Goal: Task Accomplishment & Management: Complete application form

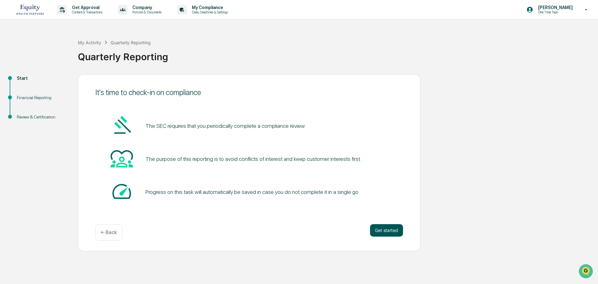
click at [293, 230] on button "Get started" at bounding box center [386, 230] width 33 height 12
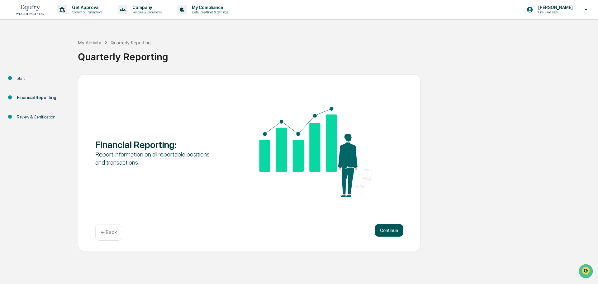
click at [293, 230] on button "Continue" at bounding box center [389, 230] width 28 height 12
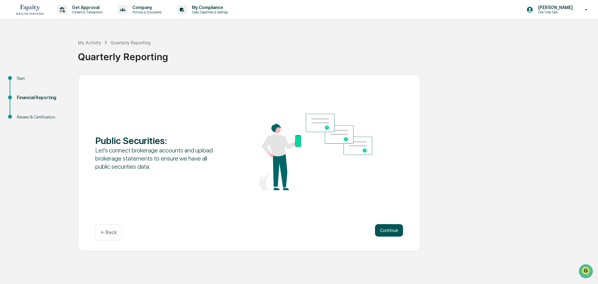
click at [293, 232] on button "Continue" at bounding box center [389, 230] width 28 height 12
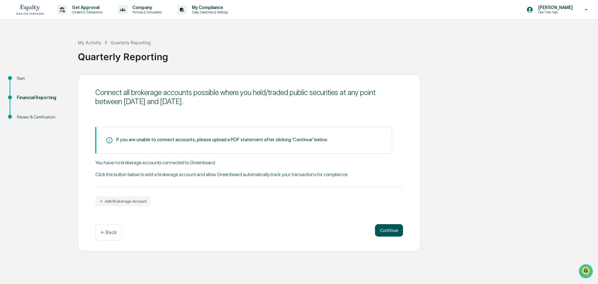
click at [293, 233] on button "Continue" at bounding box center [389, 230] width 28 height 12
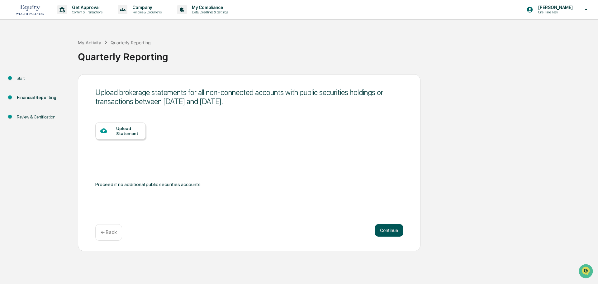
click at [293, 233] on button "Continue" at bounding box center [389, 230] width 28 height 12
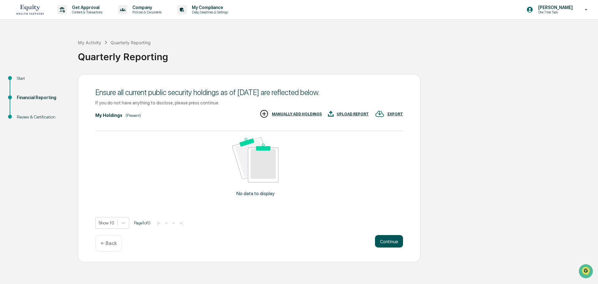
click at [293, 246] on button "Continue" at bounding box center [389, 241] width 28 height 12
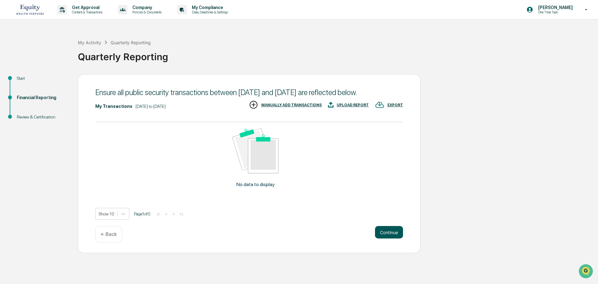
click at [293, 230] on button "Continue" at bounding box center [389, 232] width 28 height 12
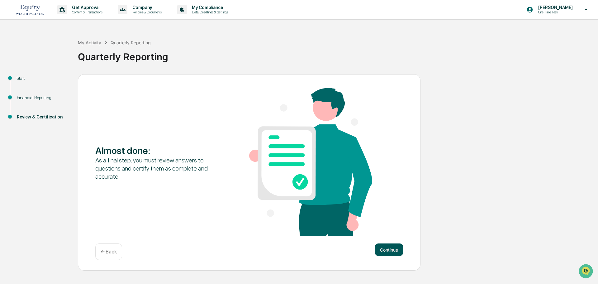
click at [293, 248] on button "Continue" at bounding box center [389, 249] width 28 height 12
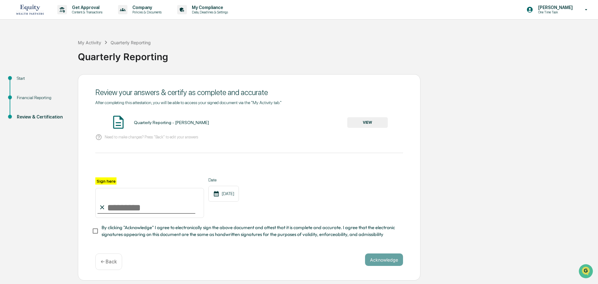
click at [122, 208] on input "Sign here" at bounding box center [149, 203] width 109 height 30
type input "**********"
click at [293, 263] on button "Acknowledge" at bounding box center [384, 259] width 38 height 12
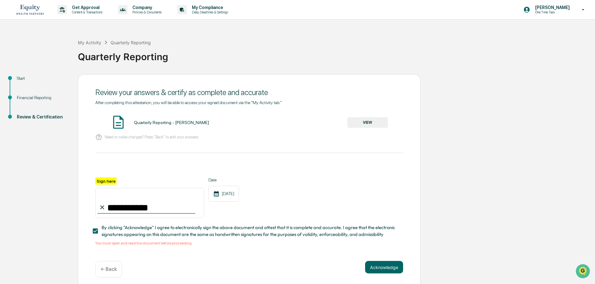
click at [160, 124] on div "Quarterly Reporting - Tracy Wiley" at bounding box center [171, 122] width 75 height 5
click at [293, 123] on button "VIEW" at bounding box center [367, 122] width 41 height 11
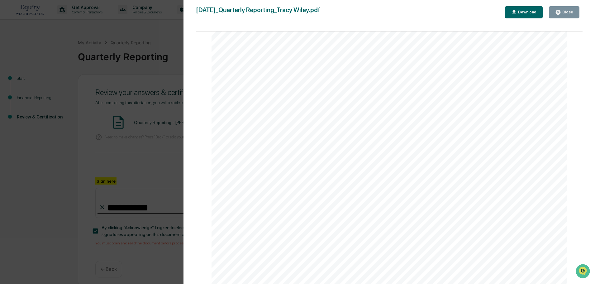
scroll to position [1312, 0]
click at [169, 30] on div "Version History 08/25/2025, 02:17 PM Tracy Wiley 2025-08-25_Quarterly Reporting…" at bounding box center [297, 142] width 595 height 284
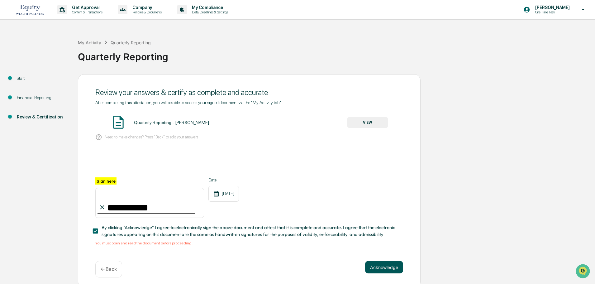
click at [293, 267] on button "Acknowledge" at bounding box center [384, 267] width 38 height 12
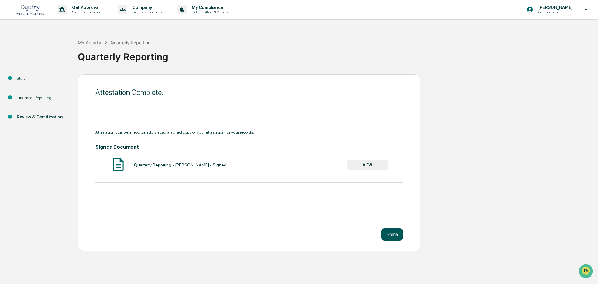
click at [293, 235] on button "Home" at bounding box center [392, 234] width 22 height 12
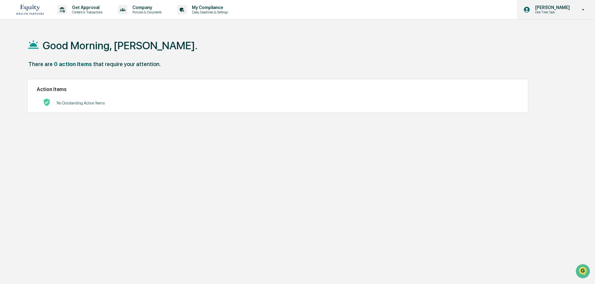
click at [293, 7] on p "[PERSON_NAME]" at bounding box center [551, 7] width 43 height 5
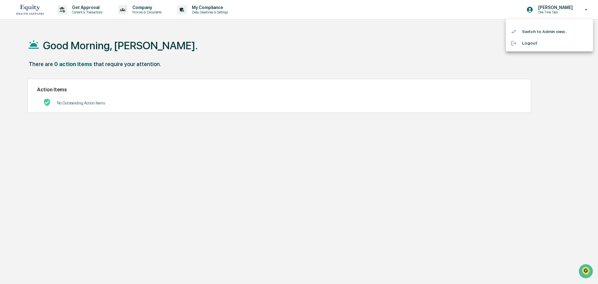
click at [293, 33] on li "Switch to Admin view..." at bounding box center [549, 32] width 87 height 12
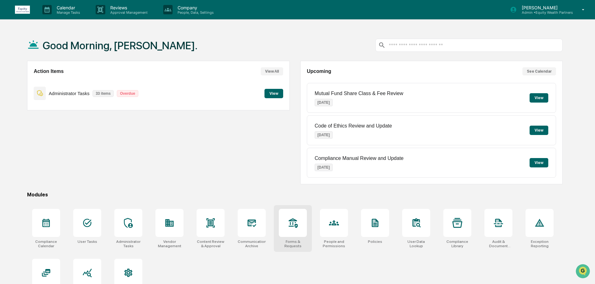
click at [293, 229] on div at bounding box center [293, 223] width 28 height 28
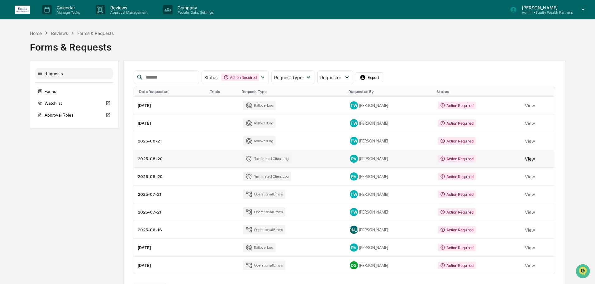
click at [532, 161] on button "View" at bounding box center [530, 158] width 10 height 12
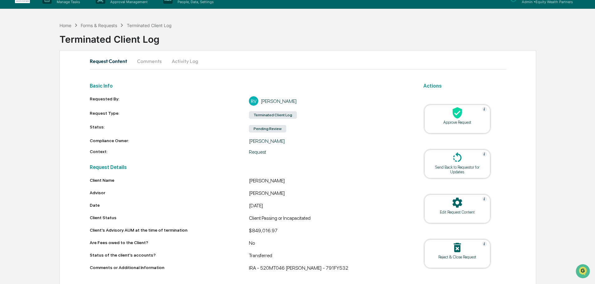
scroll to position [24, 0]
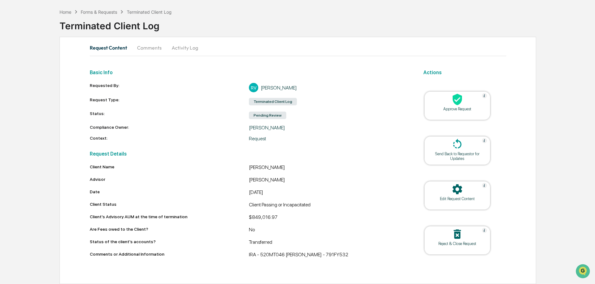
click at [270, 253] on div "IRA - 520MT046 [PERSON_NAME] - 791FY532" at bounding box center [329, 254] width 160 height 7
copy div "520MT046"
click at [105, 13] on div "Forms & Requests" at bounding box center [99, 11] width 36 height 5
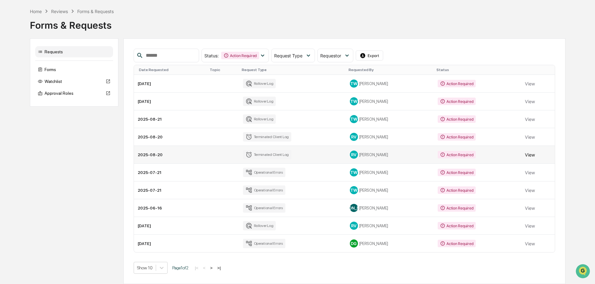
click at [531, 156] on button "View" at bounding box center [530, 154] width 10 height 12
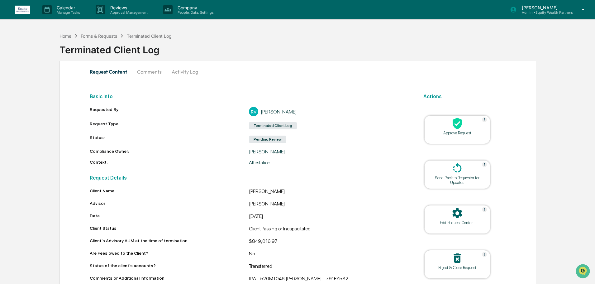
click at [117, 36] on div "Forms & Requests" at bounding box center [99, 35] width 36 height 5
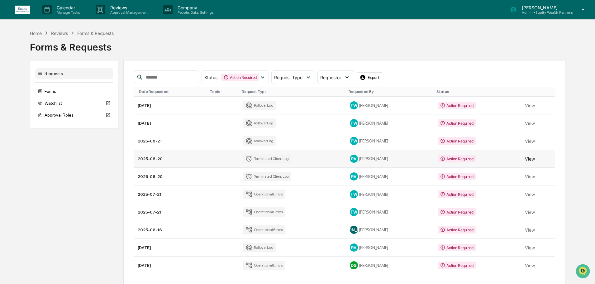
click at [533, 158] on button "View" at bounding box center [530, 158] width 10 height 12
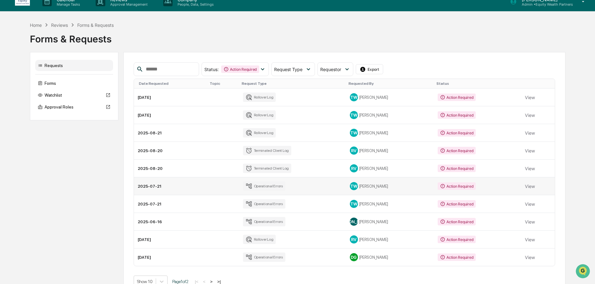
scroll to position [22, 0]
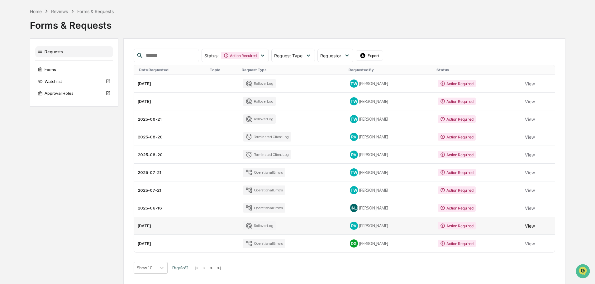
click at [533, 225] on button "View" at bounding box center [530, 225] width 10 height 12
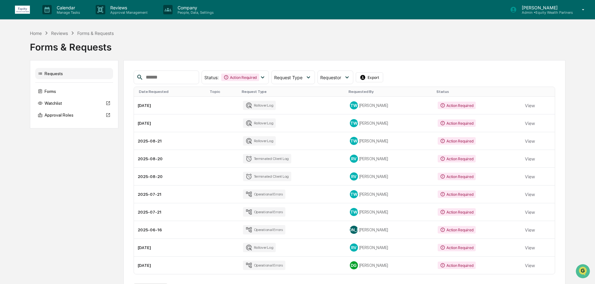
scroll to position [22, 0]
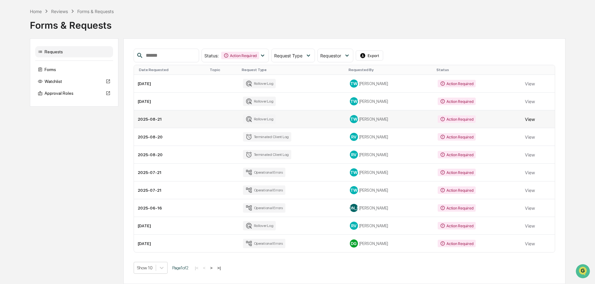
click at [526, 118] on button "View" at bounding box center [530, 119] width 10 height 12
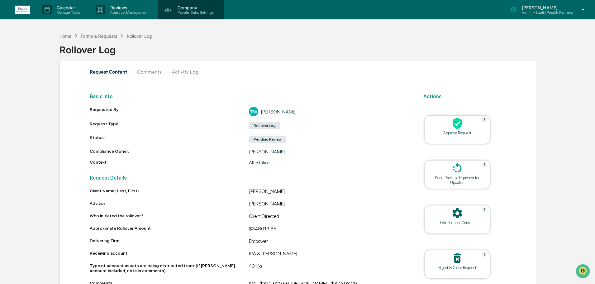
scroll to position [22, 0]
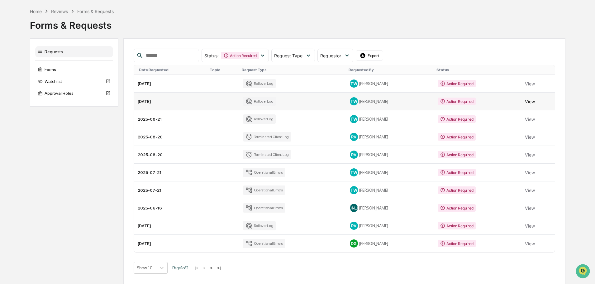
click at [532, 101] on button "View" at bounding box center [530, 101] width 10 height 12
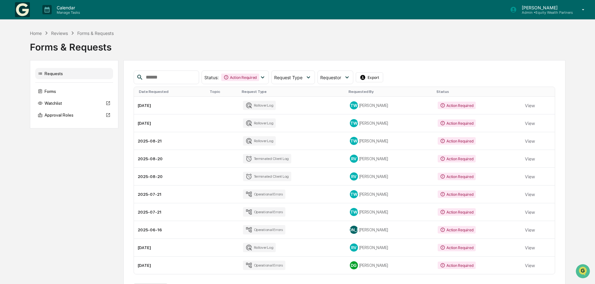
scroll to position [22, 0]
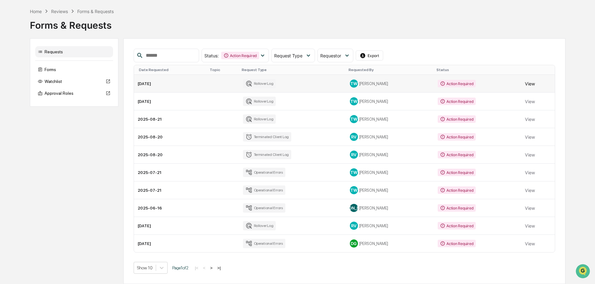
click at [532, 84] on button "View" at bounding box center [530, 83] width 10 height 12
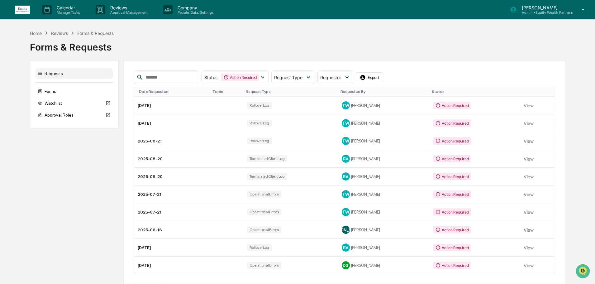
scroll to position [22, 0]
